Goal: Task Accomplishment & Management: Complete application form

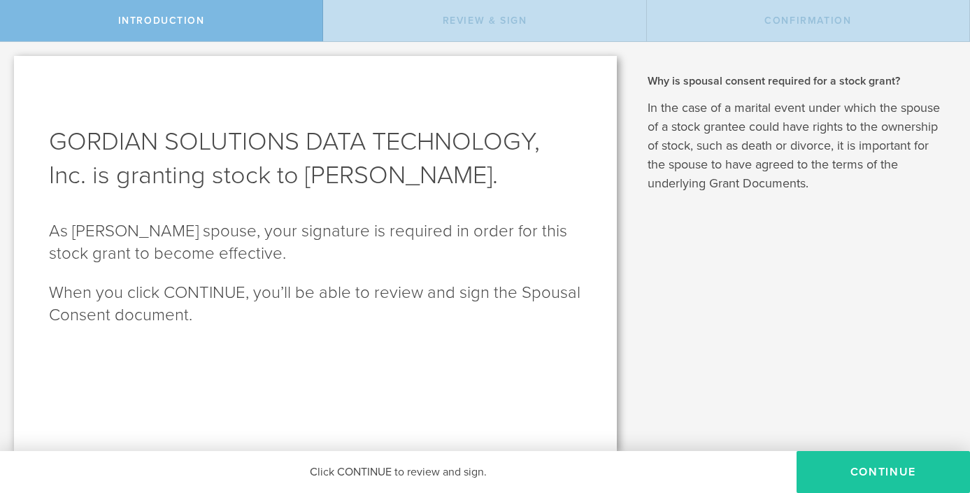
click at [844, 474] on button "CONTINUE" at bounding box center [882, 472] width 173 height 42
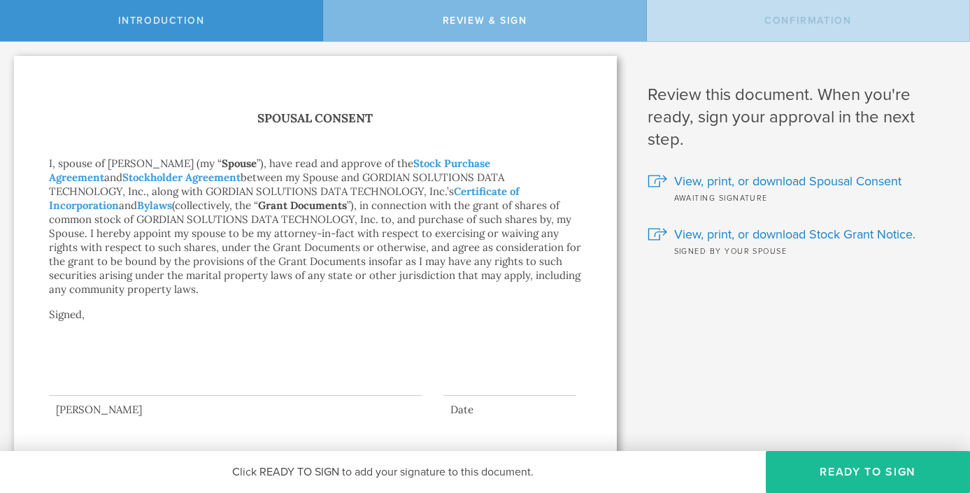
click at [152, 372] on div at bounding box center [235, 368] width 373 height 56
click at [887, 461] on button "Ready to Sign" at bounding box center [868, 472] width 204 height 42
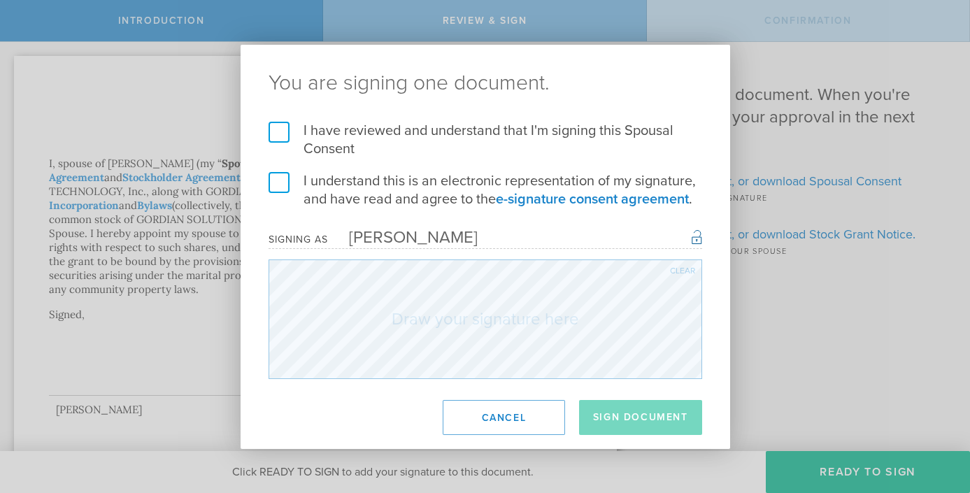
click at [277, 126] on label "I have reviewed and understand that I'm signing this Spousal Consent" at bounding box center [484, 140] width 433 height 36
click at [0, 0] on input "I have reviewed and understand that I'm signing this Spousal Consent" at bounding box center [0, 0] width 0 height 0
click at [277, 178] on label "I understand this is an electronic representation of my signature, and have rea…" at bounding box center [484, 190] width 433 height 36
click at [0, 0] on input "I understand this is an electronic representation of my signature, and have rea…" at bounding box center [0, 0] width 0 height 0
click at [424, 241] on div "[PERSON_NAME]" at bounding box center [403, 237] width 150 height 20
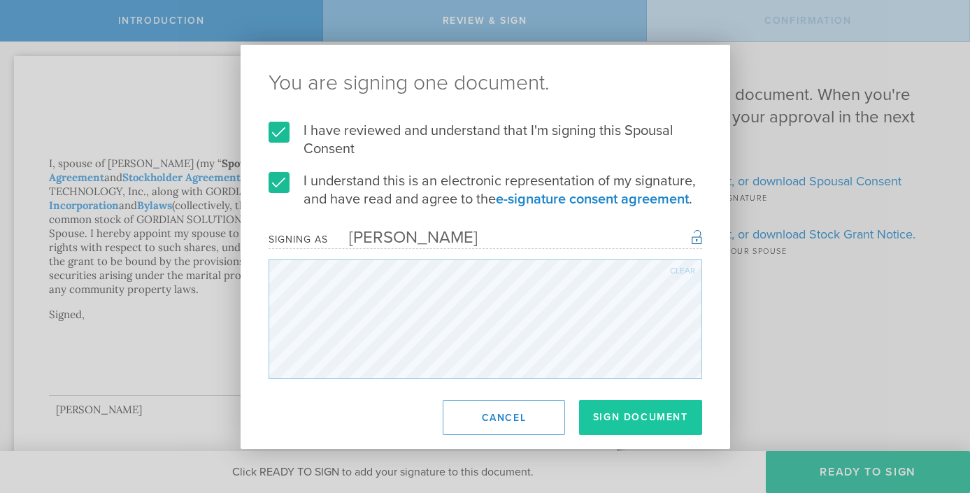
click at [661, 419] on button "Sign Document" at bounding box center [640, 417] width 123 height 35
